Goal: Task Accomplishment & Management: Complete application form

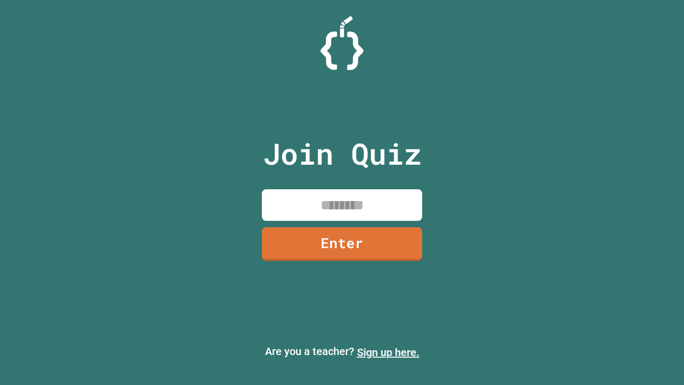
click at [388, 352] on link "Sign up here." at bounding box center [388, 352] width 63 height 13
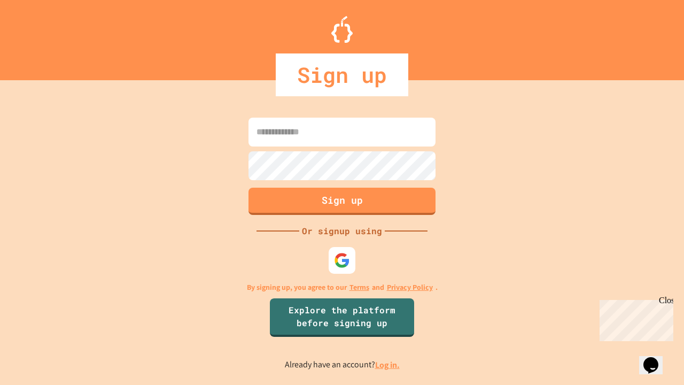
click at [388, 365] on link "Log in." at bounding box center [387, 364] width 25 height 11
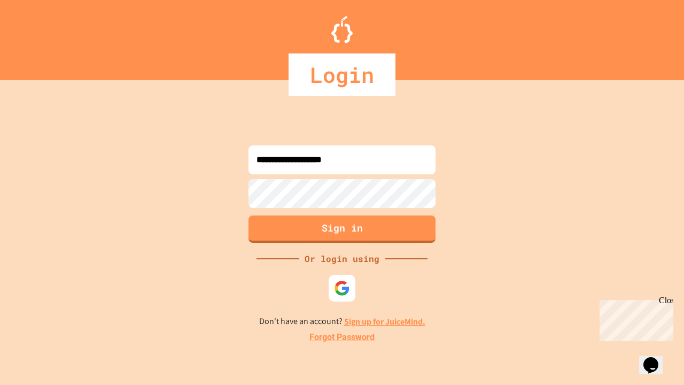
type input "**********"
